Goal: Information Seeking & Learning: Learn about a topic

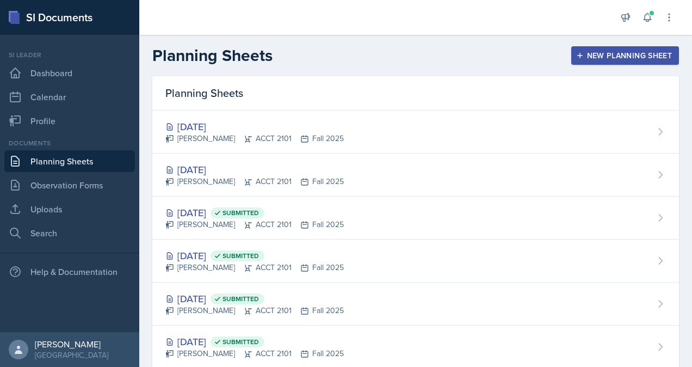
scroll to position [70, 0]
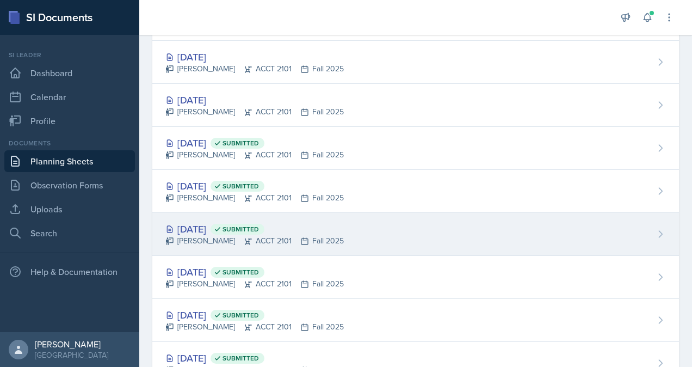
click at [227, 234] on div "[DATE] Submitted" at bounding box center [254, 229] width 179 height 15
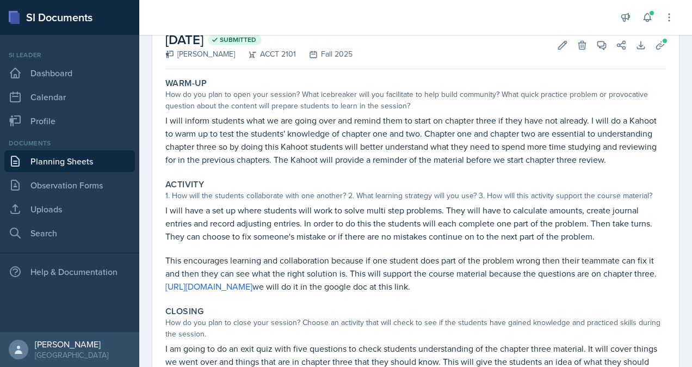
scroll to position [26, 0]
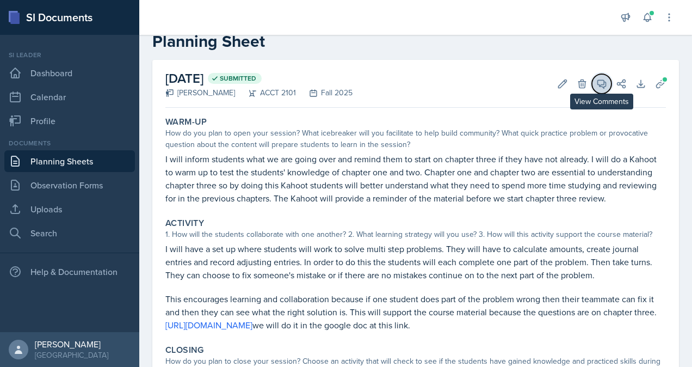
click at [597, 82] on icon at bounding box center [602, 83] width 11 height 11
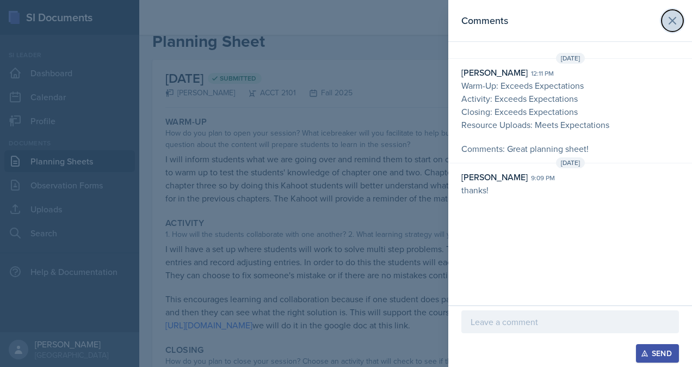
click at [683, 20] on button at bounding box center [673, 21] width 22 height 22
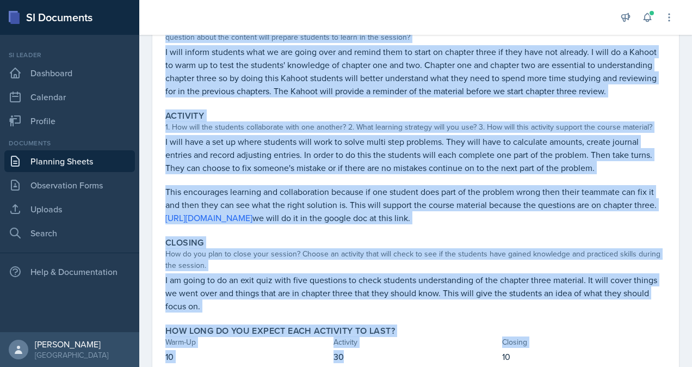
scroll to position [185, 0]
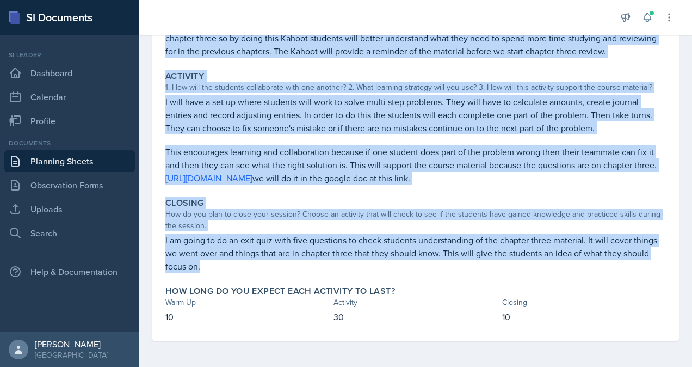
drag, startPoint x: 165, startPoint y: 44, endPoint x: 633, endPoint y: 275, distance: 521.5
click at [633, 275] on div "Warm-Up How do you plan to open your session? What icebreaker will you facilita…" at bounding box center [415, 153] width 501 height 376
click at [69, 183] on link "Observation Forms" at bounding box center [69, 185] width 131 height 22
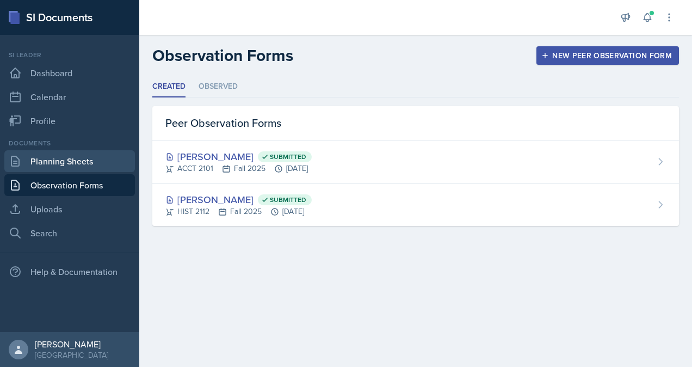
click at [81, 163] on link "Planning Sheets" at bounding box center [69, 161] width 131 height 22
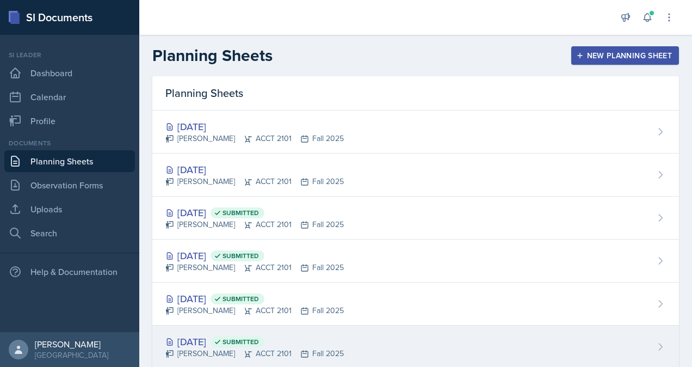
click at [255, 331] on div "[DATE] Submitted [PERSON_NAME] ACCT 2101 Fall 2025" at bounding box center [415, 347] width 527 height 43
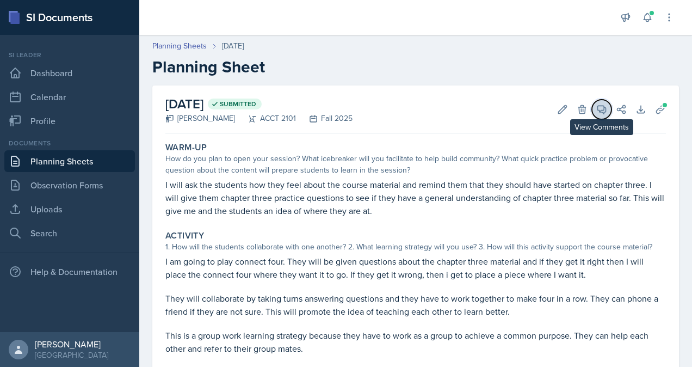
click at [600, 106] on button "View Comments" at bounding box center [602, 110] width 20 height 20
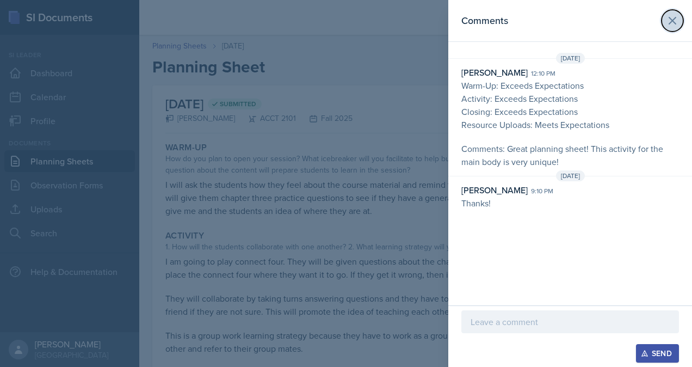
click at [676, 20] on icon at bounding box center [672, 20] width 13 height 13
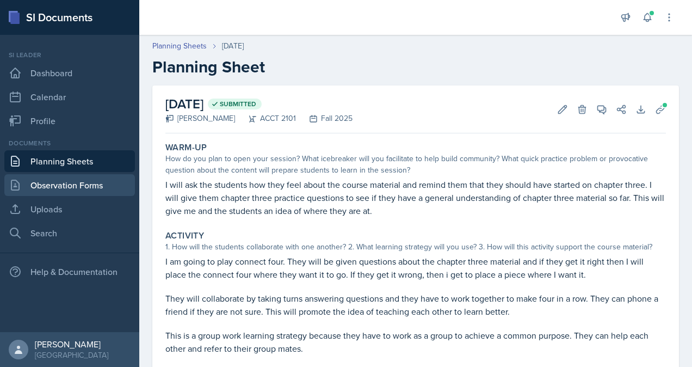
click at [78, 177] on link "Observation Forms" at bounding box center [69, 185] width 131 height 22
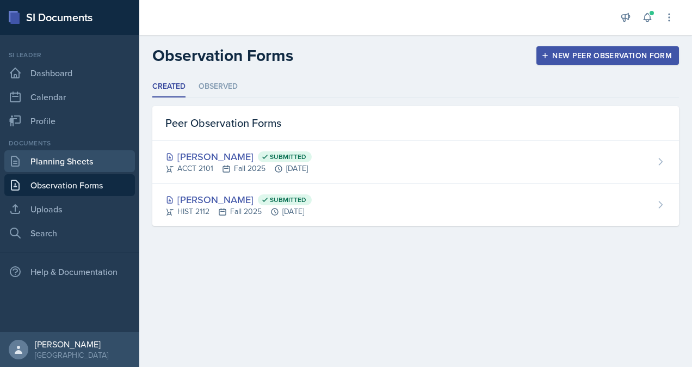
click at [19, 160] on icon at bounding box center [15, 161] width 8 height 10
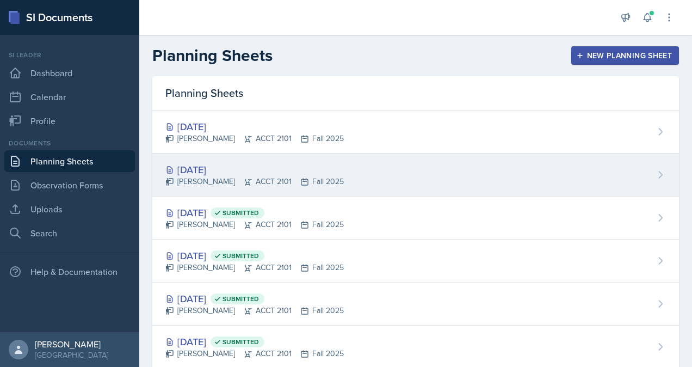
scroll to position [197, 0]
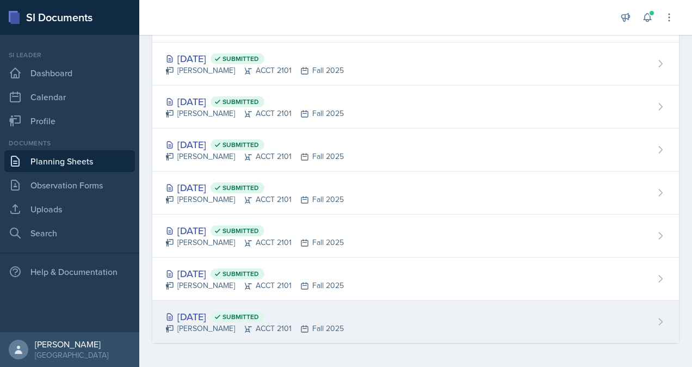
click at [259, 315] on span "Submitted" at bounding box center [241, 316] width 36 height 9
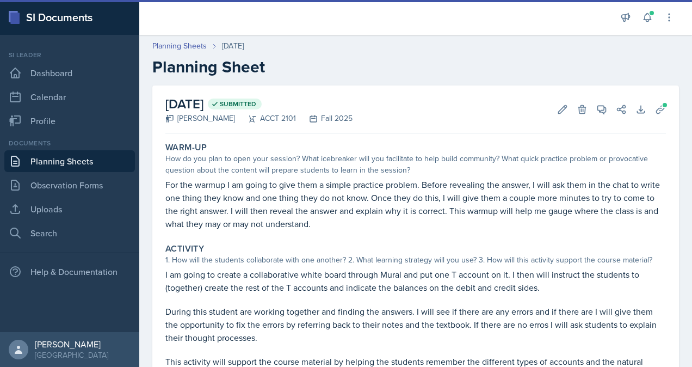
scroll to position [36, 0]
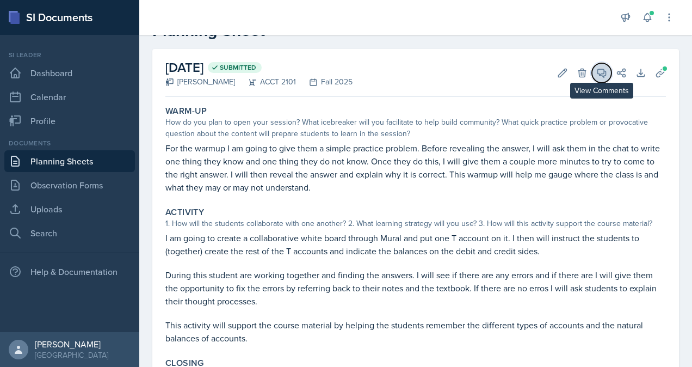
click at [597, 77] on icon at bounding box center [602, 73] width 11 height 11
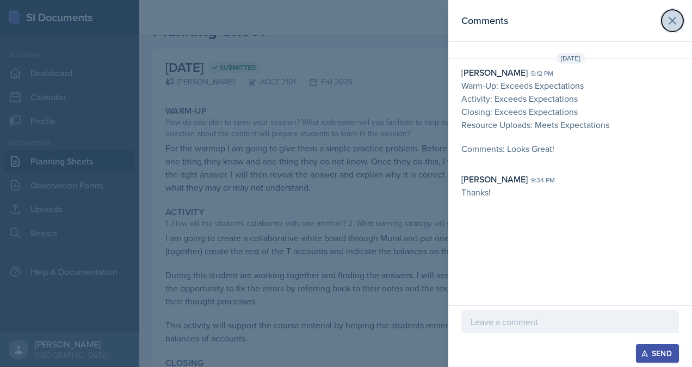
click at [670, 21] on icon at bounding box center [672, 20] width 13 height 13
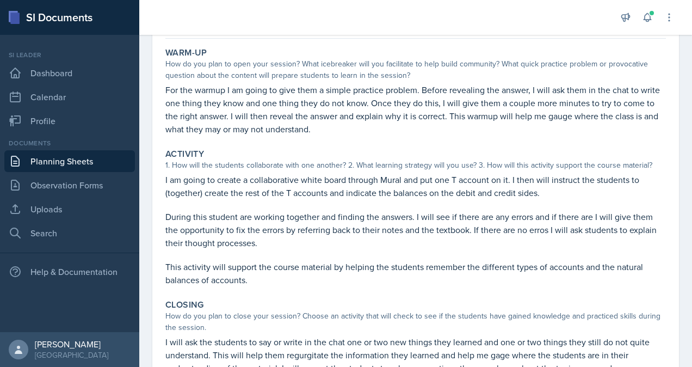
scroll to position [95, 0]
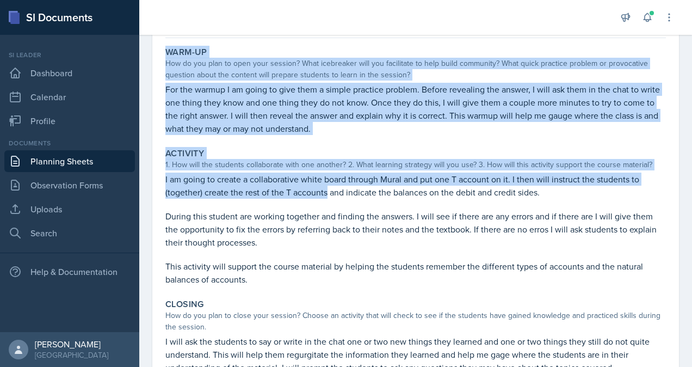
drag, startPoint x: 163, startPoint y: 48, endPoint x: 328, endPoint y: 199, distance: 223.9
click at [328, 199] on div "Warm-Up How do you plan to open your session? What icebreaker will you facilita…" at bounding box center [415, 242] width 501 height 400
drag, startPoint x: 328, startPoint y: 199, endPoint x: 250, endPoint y: 149, distance: 92.3
click at [250, 149] on div "Activity" at bounding box center [415, 153] width 501 height 11
click at [224, 149] on div "Activity" at bounding box center [415, 153] width 501 height 11
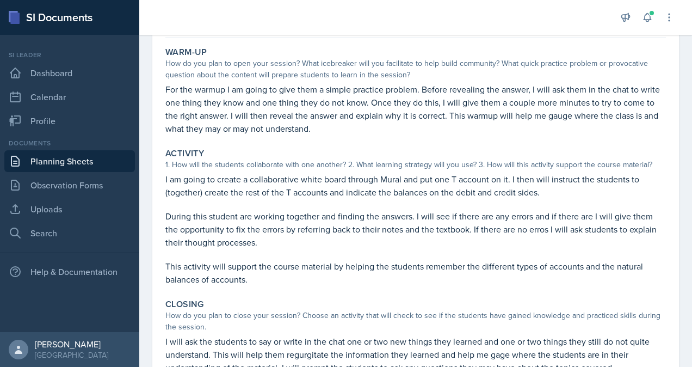
click at [64, 165] on link "Planning Sheets" at bounding box center [69, 161] width 131 height 22
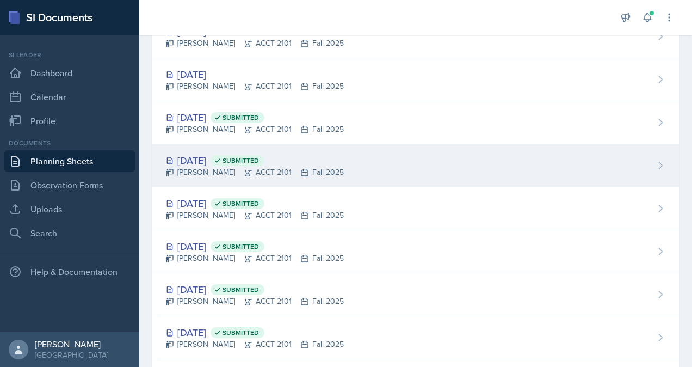
click at [256, 168] on div "[PERSON_NAME] ACCT 2101 Fall 2025" at bounding box center [254, 172] width 179 height 11
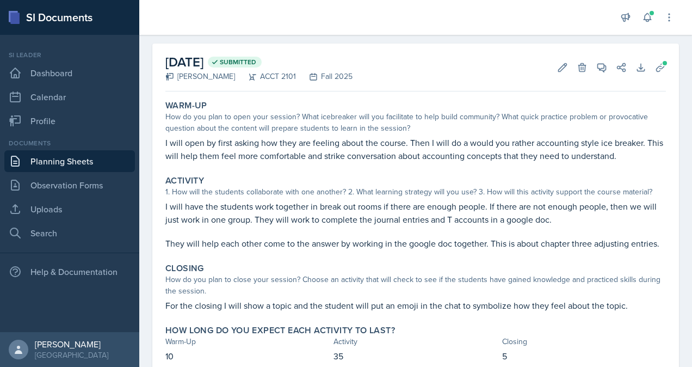
scroll to position [42, 0]
click at [97, 163] on link "Planning Sheets" at bounding box center [69, 161] width 131 height 22
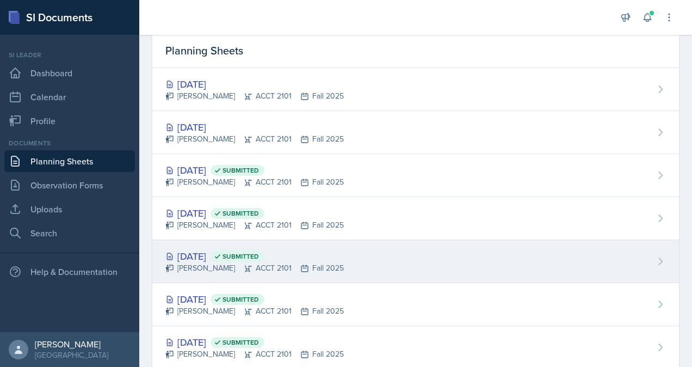
click at [257, 263] on div "[PERSON_NAME] ACCT 2101 Fall 2025" at bounding box center [254, 267] width 179 height 11
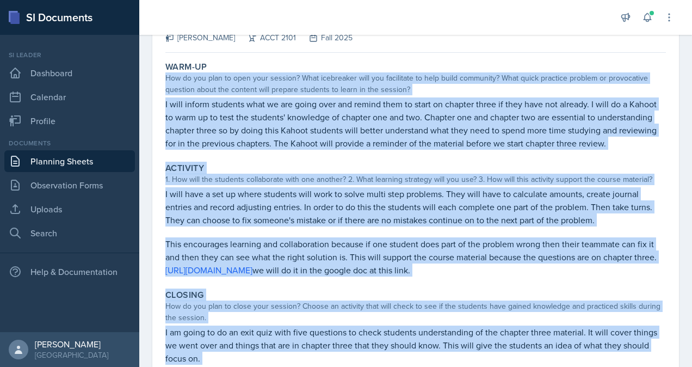
scroll to position [185, 0]
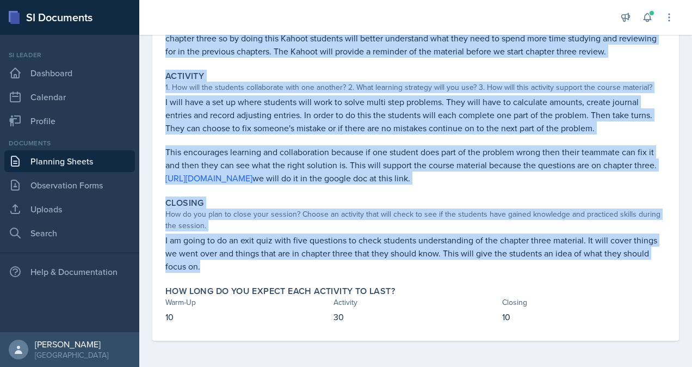
drag, startPoint x: 165, startPoint y: 79, endPoint x: 463, endPoint y: 273, distance: 355.1
click at [463, 273] on div "Warm-Up How do you plan to open your session? What icebreaker will you facilita…" at bounding box center [415, 153] width 501 height 376
copy div "How do you plan to open your session? What icebreaker will you facilitate to he…"
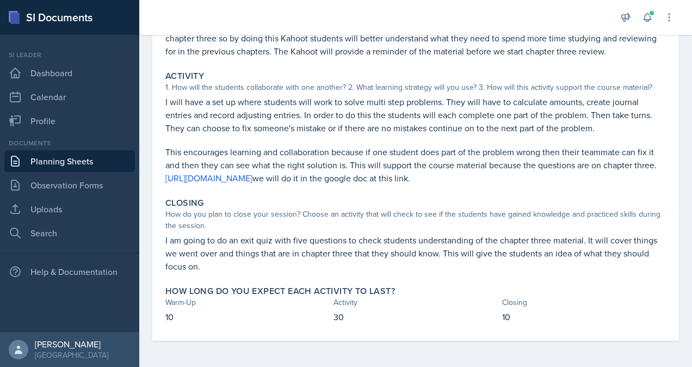
click at [496, 16] on div at bounding box center [377, 17] width 459 height 35
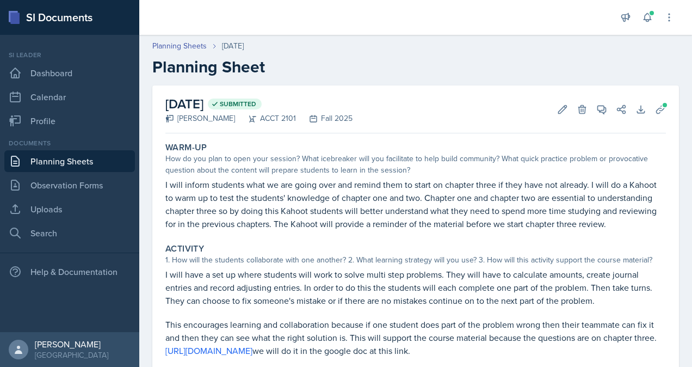
click at [94, 161] on link "Planning Sheets" at bounding box center [69, 161] width 131 height 22
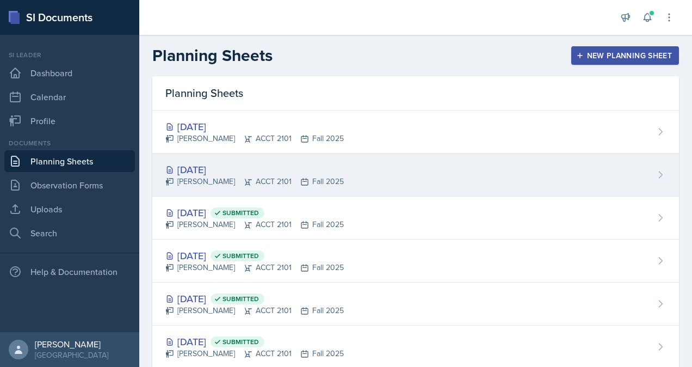
click at [400, 173] on div "[DATE] [PERSON_NAME] ACCT 2101 Fall 2025" at bounding box center [415, 175] width 527 height 43
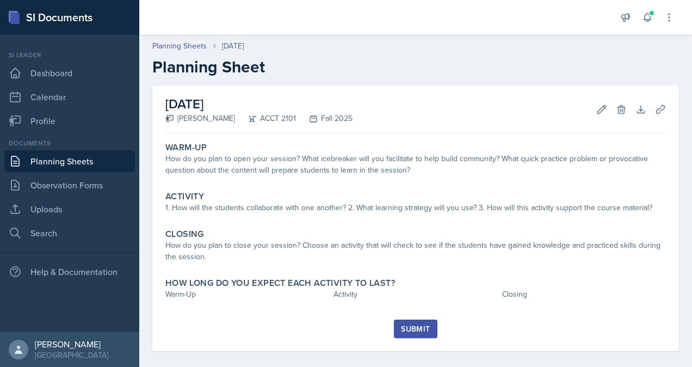
click at [591, 122] on div "[DATE] [PERSON_NAME] ACCT 2101 Fall 2025 Edit Delete Download Uploads Autosaving" at bounding box center [415, 109] width 501 height 48
